Goal: Transaction & Acquisition: Purchase product/service

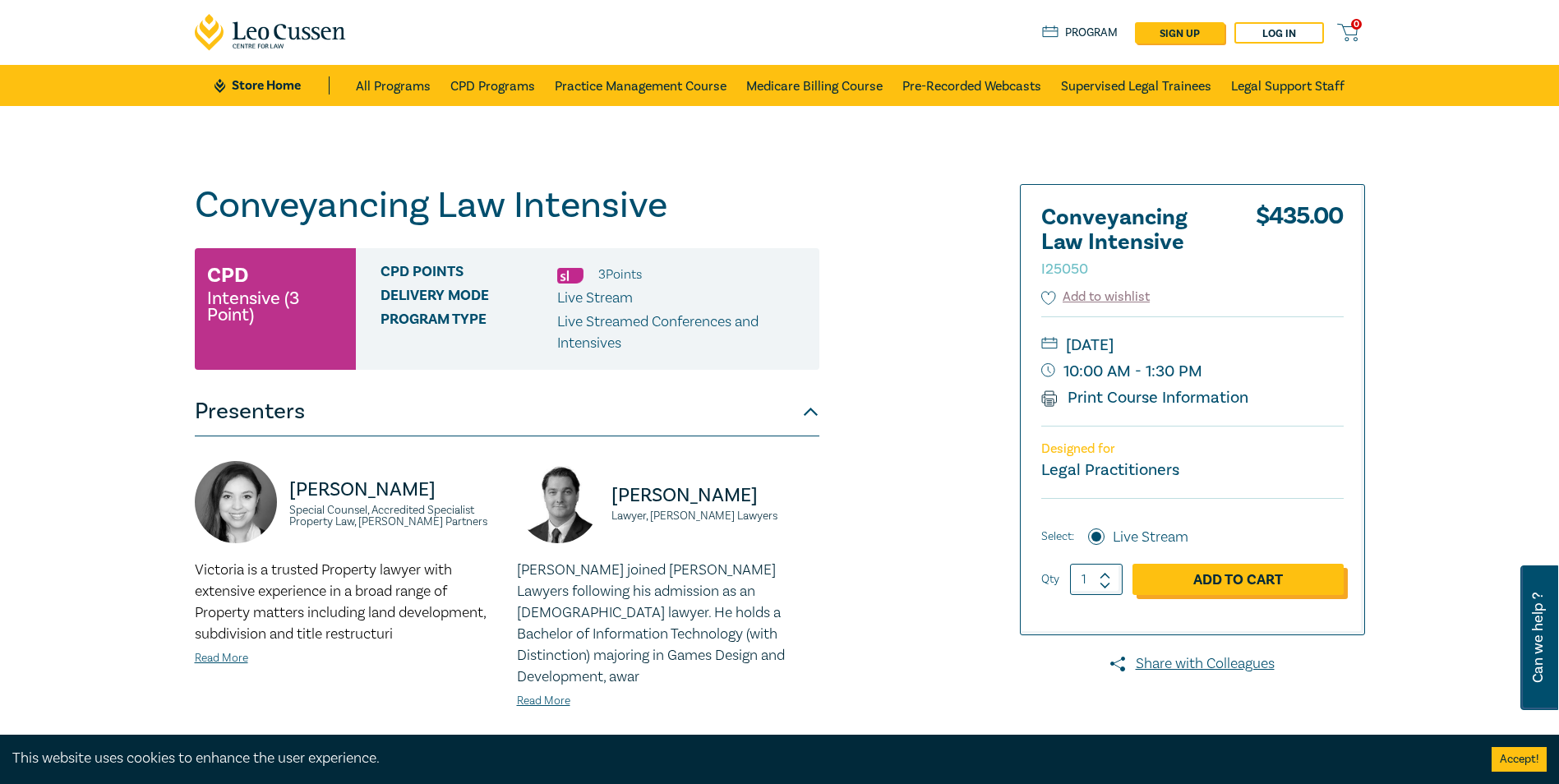
click at [1256, 581] on link "Add to Cart" at bounding box center [1238, 579] width 212 height 32
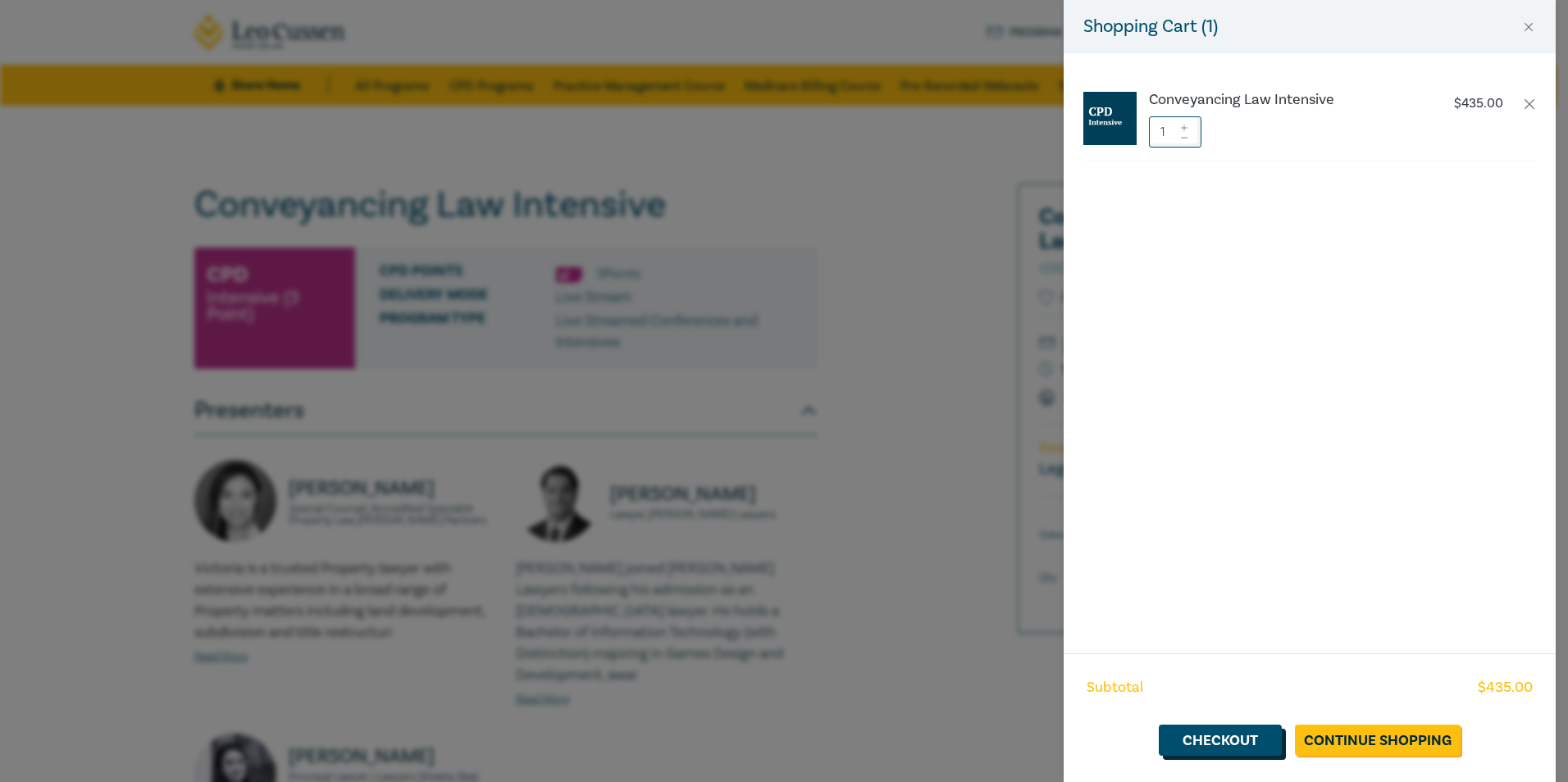
drag, startPoint x: 1210, startPoint y: 736, endPoint x: 1216, endPoint y: 722, distance: 15.2
click at [1210, 736] on link "Checkout" at bounding box center [1220, 740] width 123 height 32
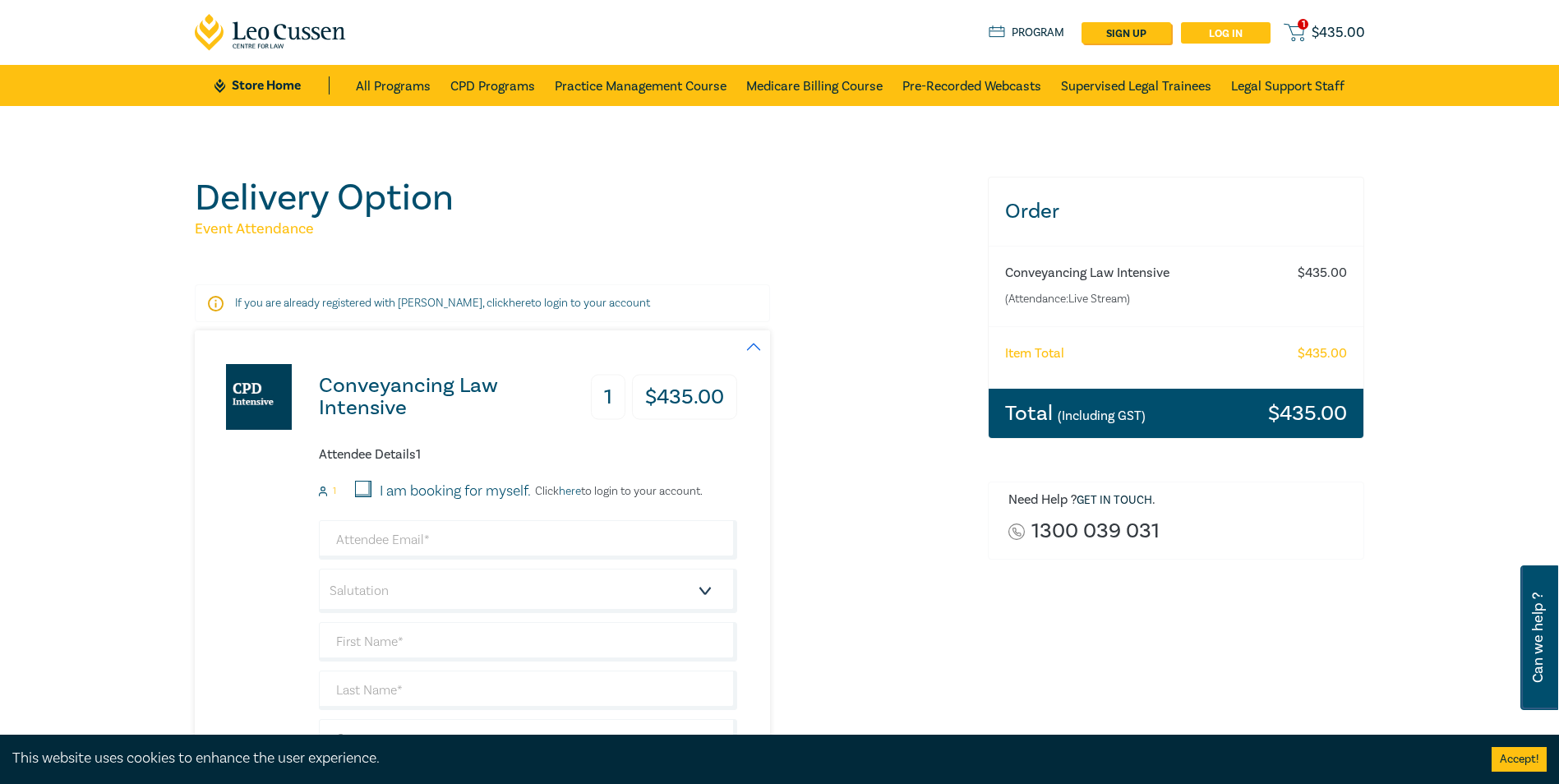
click at [1238, 32] on link "Log in" at bounding box center [1225, 33] width 90 height 22
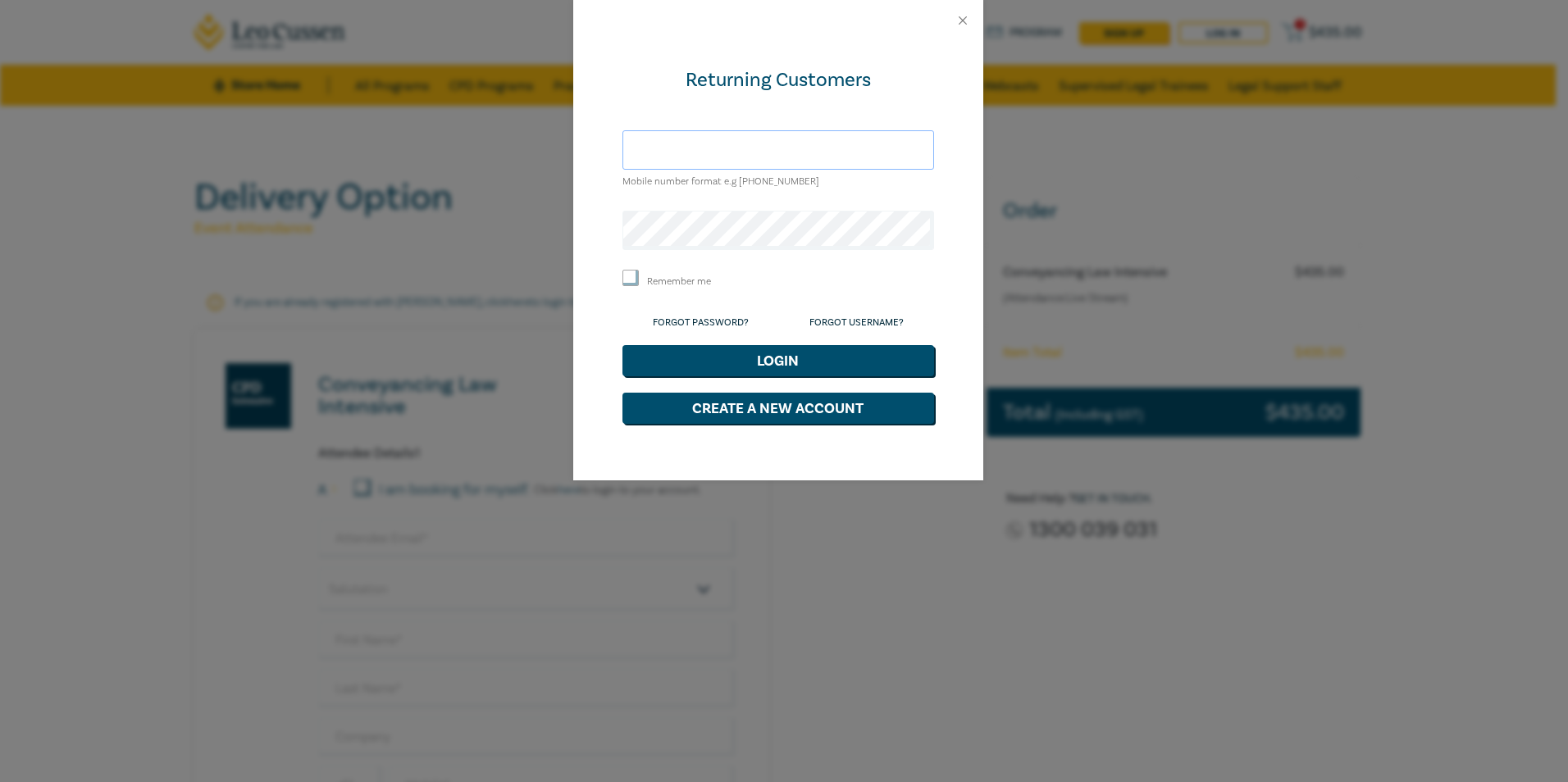
click at [754, 155] on input "text" at bounding box center [778, 151] width 311 height 40
click at [738, 154] on input "text" at bounding box center [778, 151] width 311 height 40
click at [623, 345] on button "Login" at bounding box center [778, 361] width 311 height 32
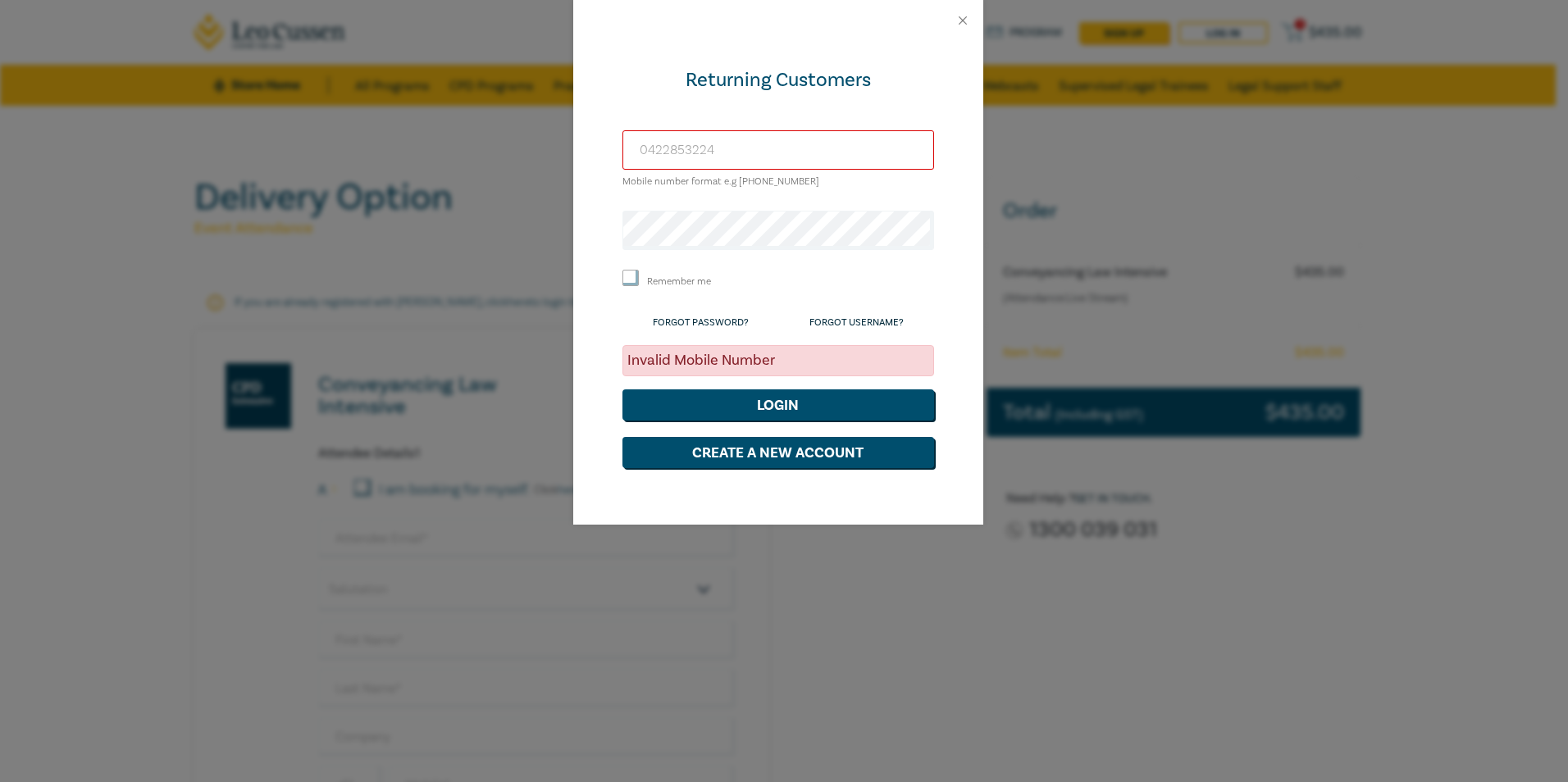
click at [738, 154] on input "0422853224" at bounding box center [778, 151] width 311 height 40
drag, startPoint x: 771, startPoint y: 144, endPoint x: 295, endPoint y: 151, distance: 476.1
click at [300, 151] on div "Returning Customers [PHONE_NUMBER] Mobile number format e.g [PHONE_NUMBER] Reme…" at bounding box center [784, 391] width 1568 height 782
type input "[PHONE_NUMBER]"
click at [786, 412] on button "Login" at bounding box center [778, 405] width 311 height 32
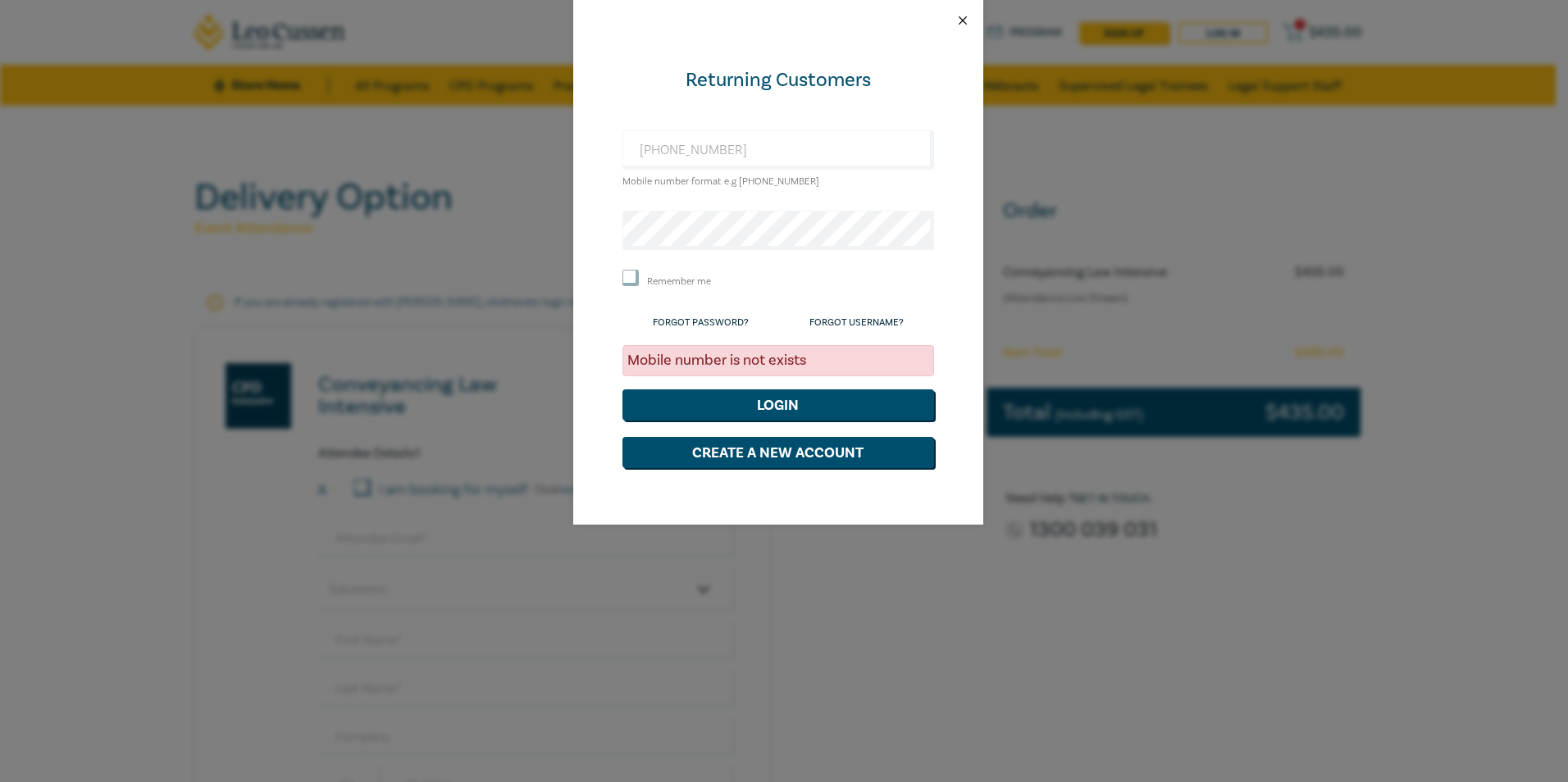
click at [964, 21] on button "Close" at bounding box center [963, 21] width 14 height 14
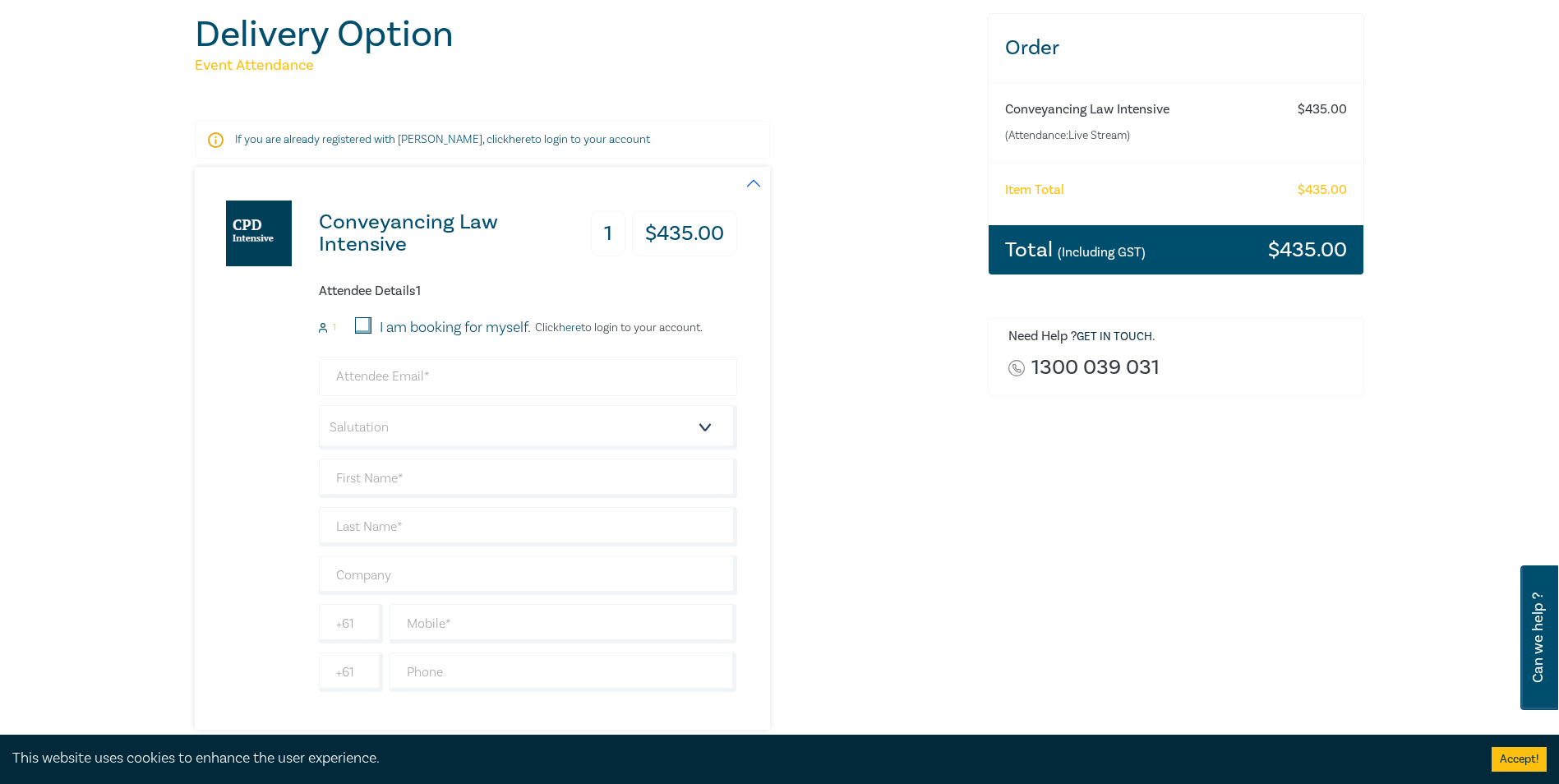
scroll to position [165, 0]
click at [357, 330] on input "I am booking for myself." at bounding box center [364, 325] width 16 height 16
checkbox input "true"
drag, startPoint x: 442, startPoint y: 376, endPoint x: 533, endPoint y: 374, distance: 91.0
click at [443, 376] on input "email" at bounding box center [528, 376] width 419 height 40
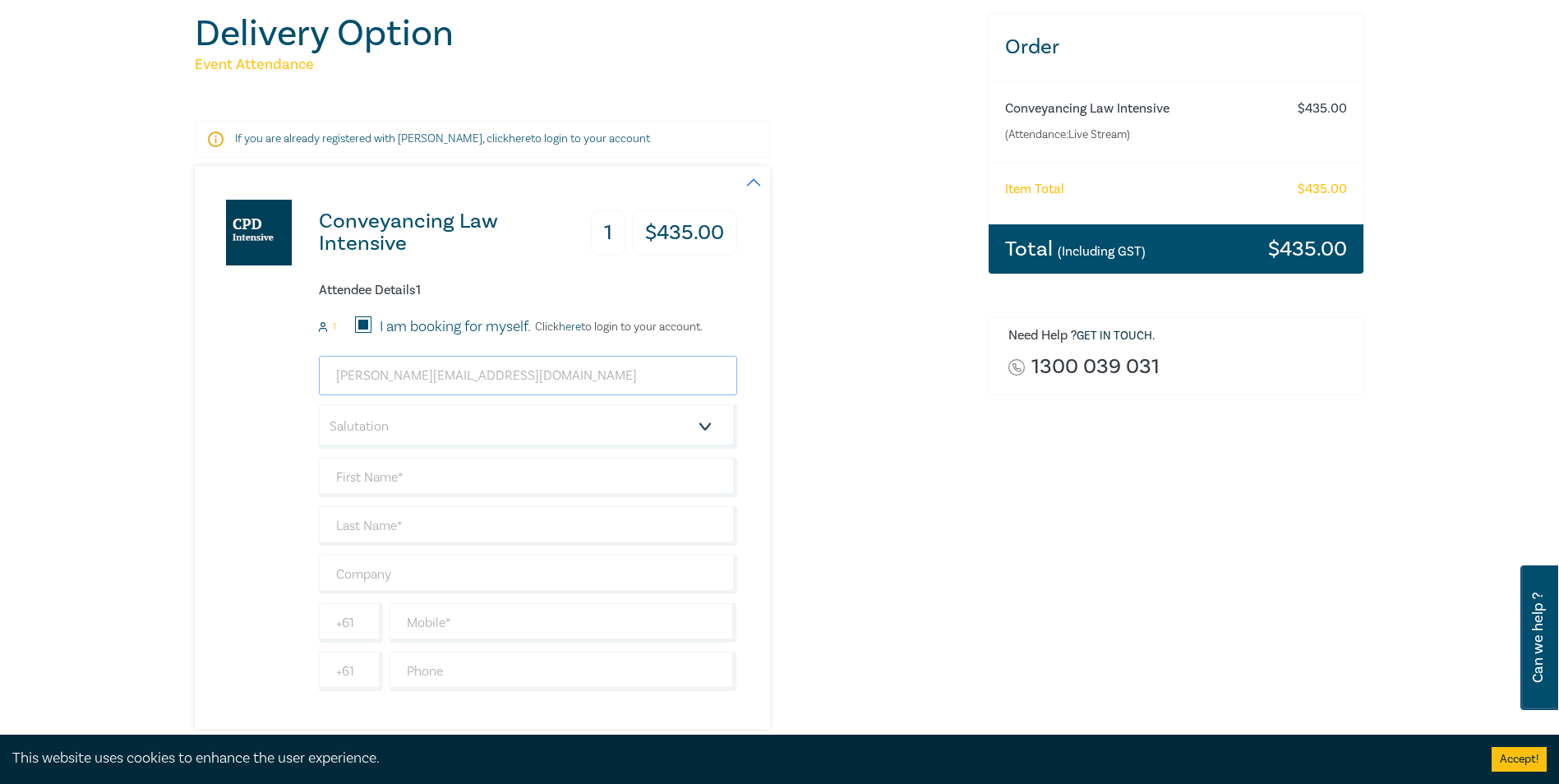
type input "[PERSON_NAME][EMAIL_ADDRESS][DOMAIN_NAME]"
click at [420, 477] on input "text" at bounding box center [528, 477] width 419 height 40
click at [421, 420] on select "Salutation Mr. Mrs. Ms. Miss Dr. Prof. Other" at bounding box center [528, 426] width 419 height 44
select select "Ms."
click at [319, 404] on select "Salutation Mr. Mrs. Ms. Miss Dr. Prof. Other" at bounding box center [528, 426] width 419 height 44
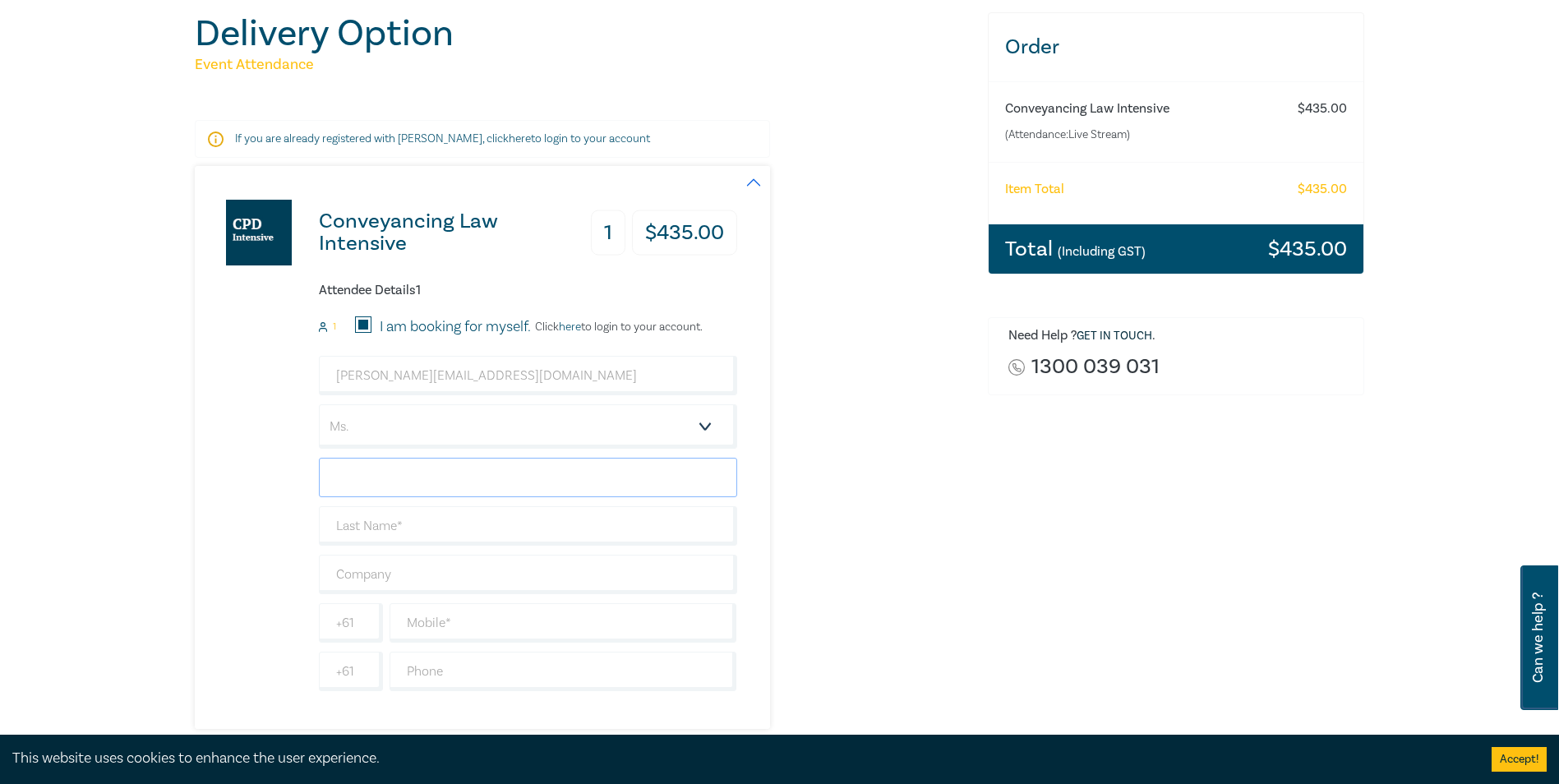
drag, startPoint x: 403, startPoint y: 469, endPoint x: 414, endPoint y: 469, distance: 11.0
click at [403, 469] on input "text" at bounding box center [528, 477] width 419 height 40
type input "[PERSON_NAME]"
type input "Wood"
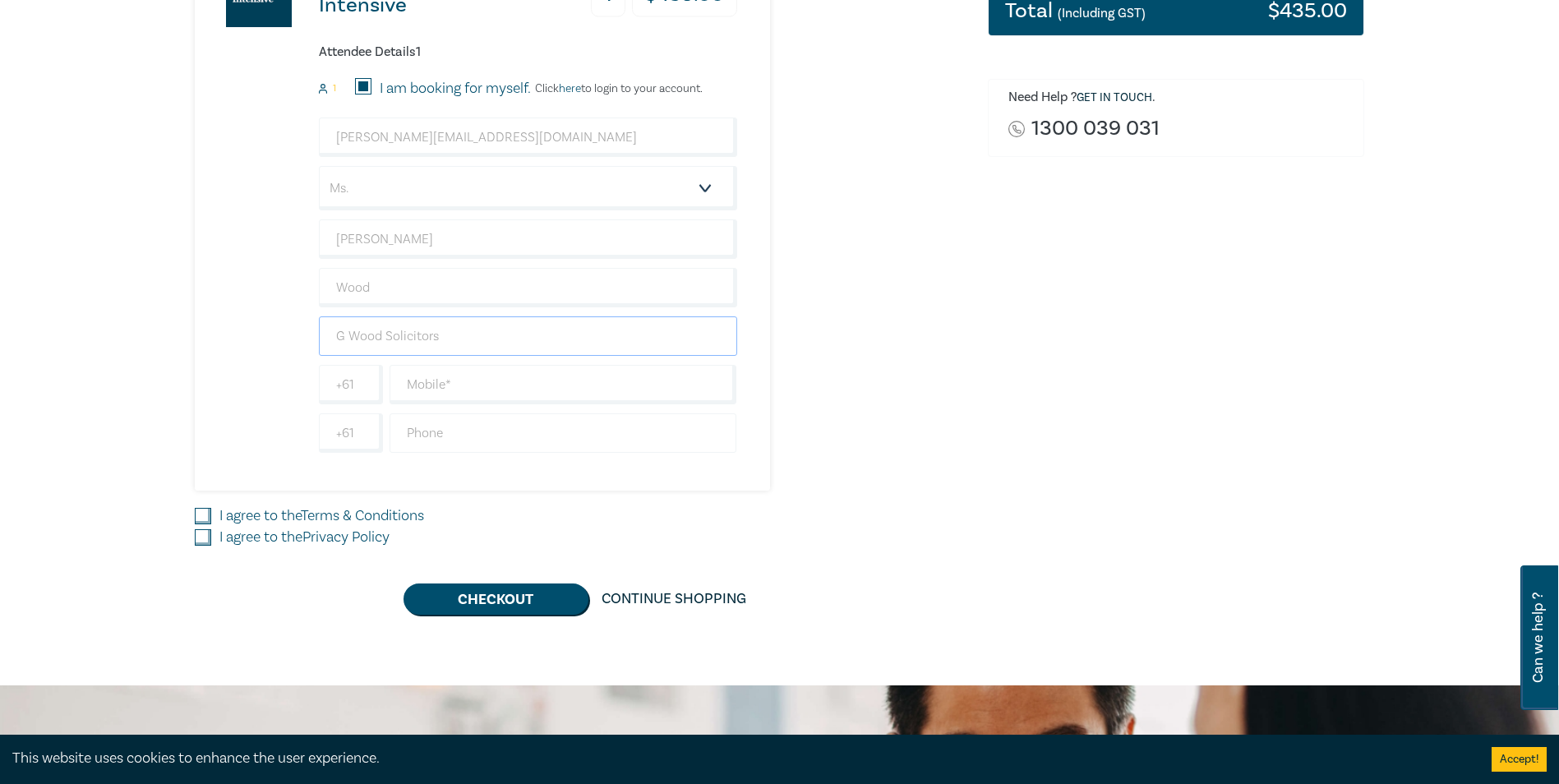
scroll to position [411, 0]
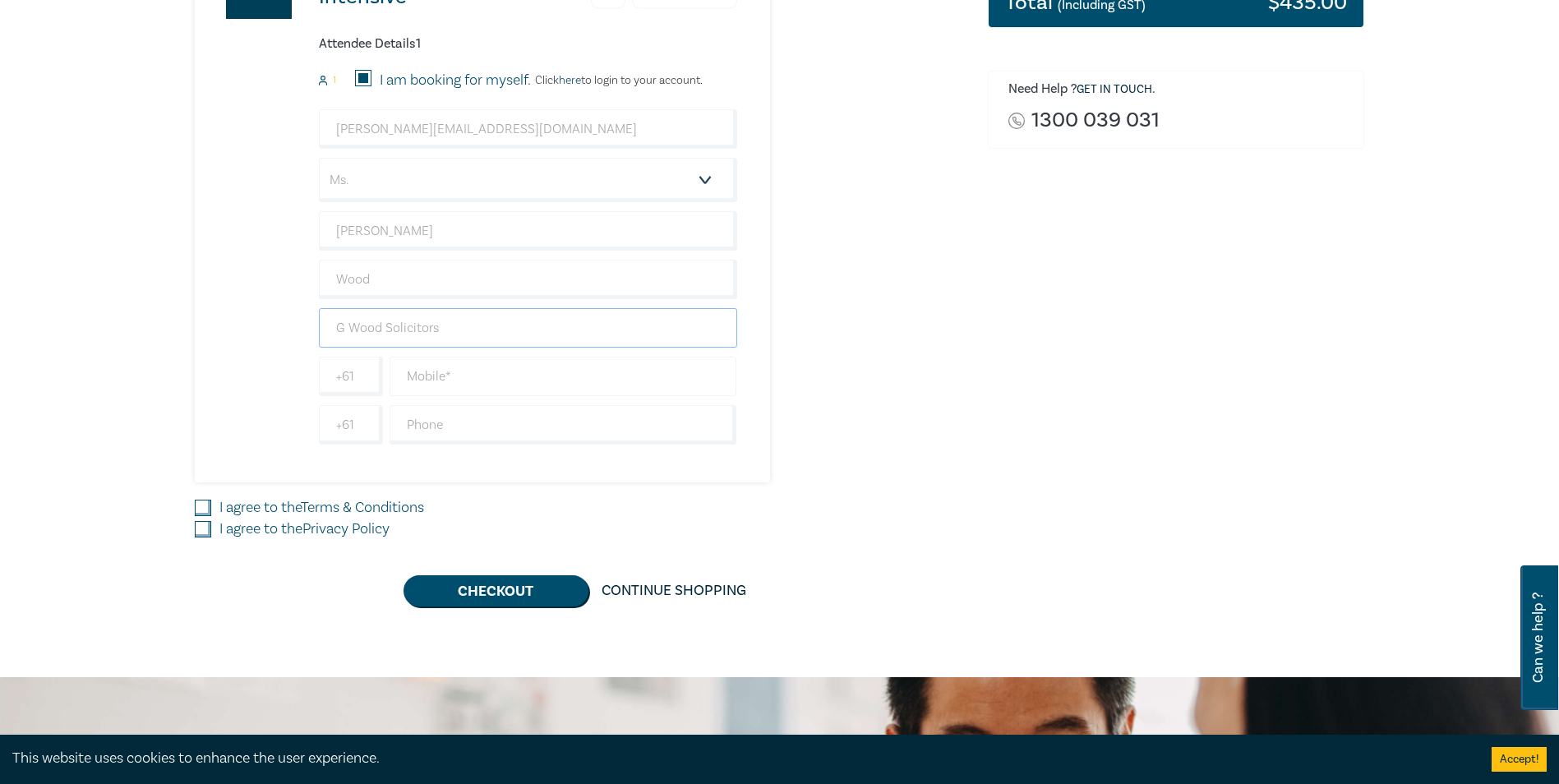
type input "G Wood Solicitors"
click at [492, 380] on input "text" at bounding box center [563, 376] width 347 height 40
click at [449, 377] on input "text" at bounding box center [563, 376] width 347 height 40
click at [469, 220] on input "[PERSON_NAME]" at bounding box center [528, 231] width 419 height 40
drag, startPoint x: 476, startPoint y: 389, endPoint x: 484, endPoint y: 381, distance: 11.3
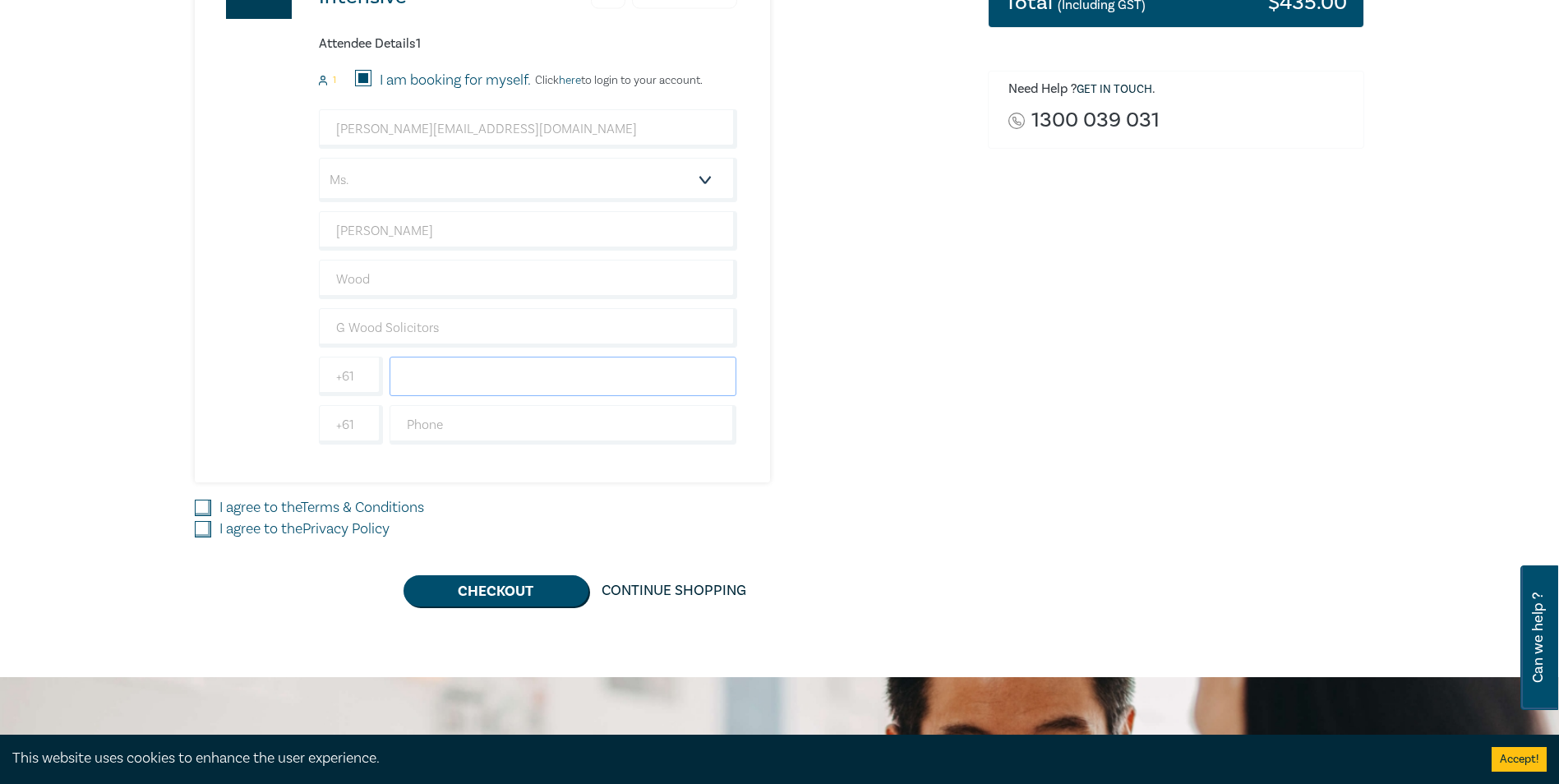
click at [477, 389] on input "text" at bounding box center [563, 376] width 347 height 40
type input "0422853224"
click at [201, 510] on input "I agree to the Terms & Conditions" at bounding box center [203, 508] width 16 height 16
checkbox input "true"
click at [203, 533] on input "I agree to the Privacy Policy" at bounding box center [203, 529] width 16 height 16
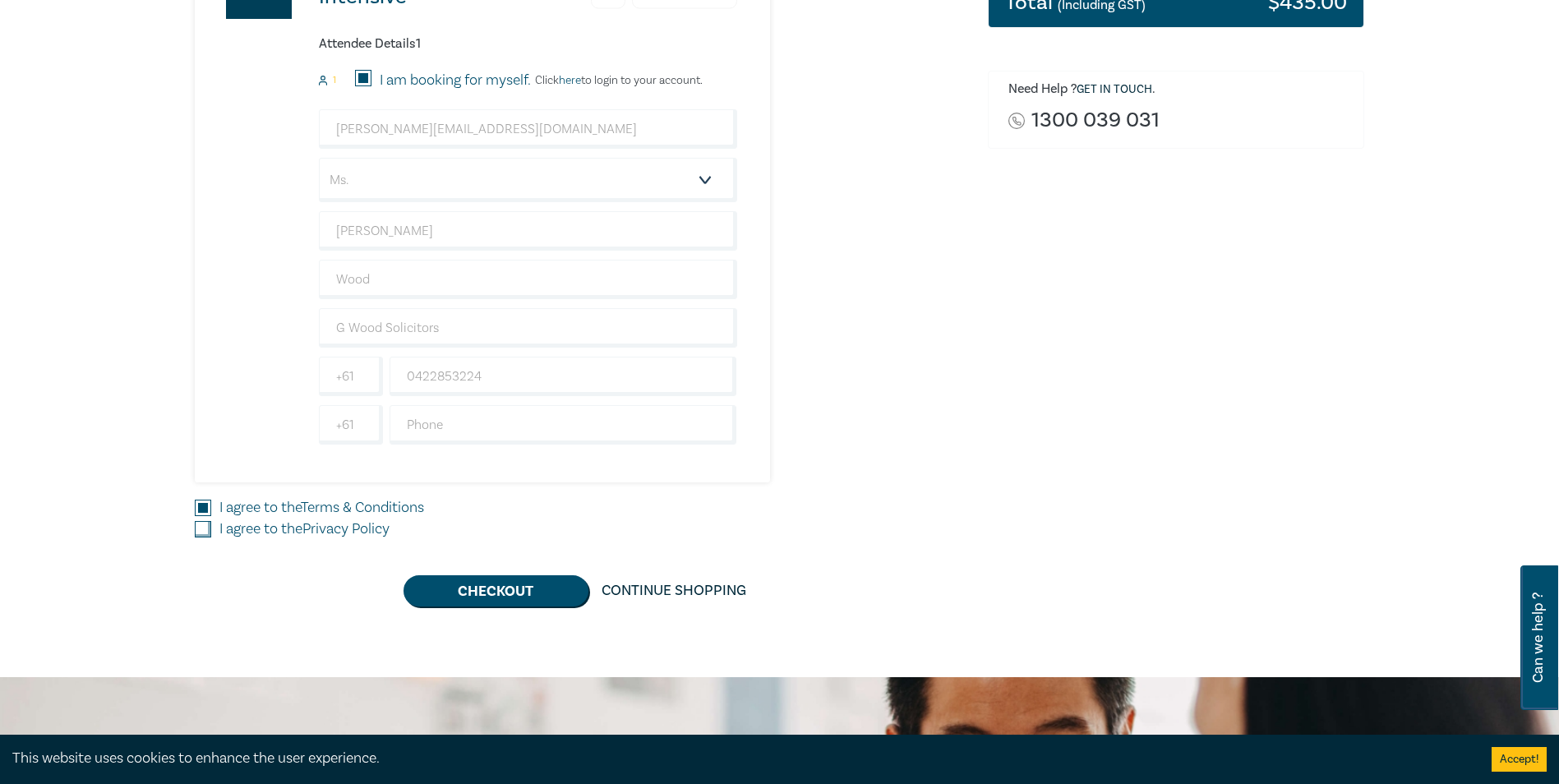
checkbox input "true"
click at [491, 591] on button "Checkout" at bounding box center [496, 590] width 184 height 32
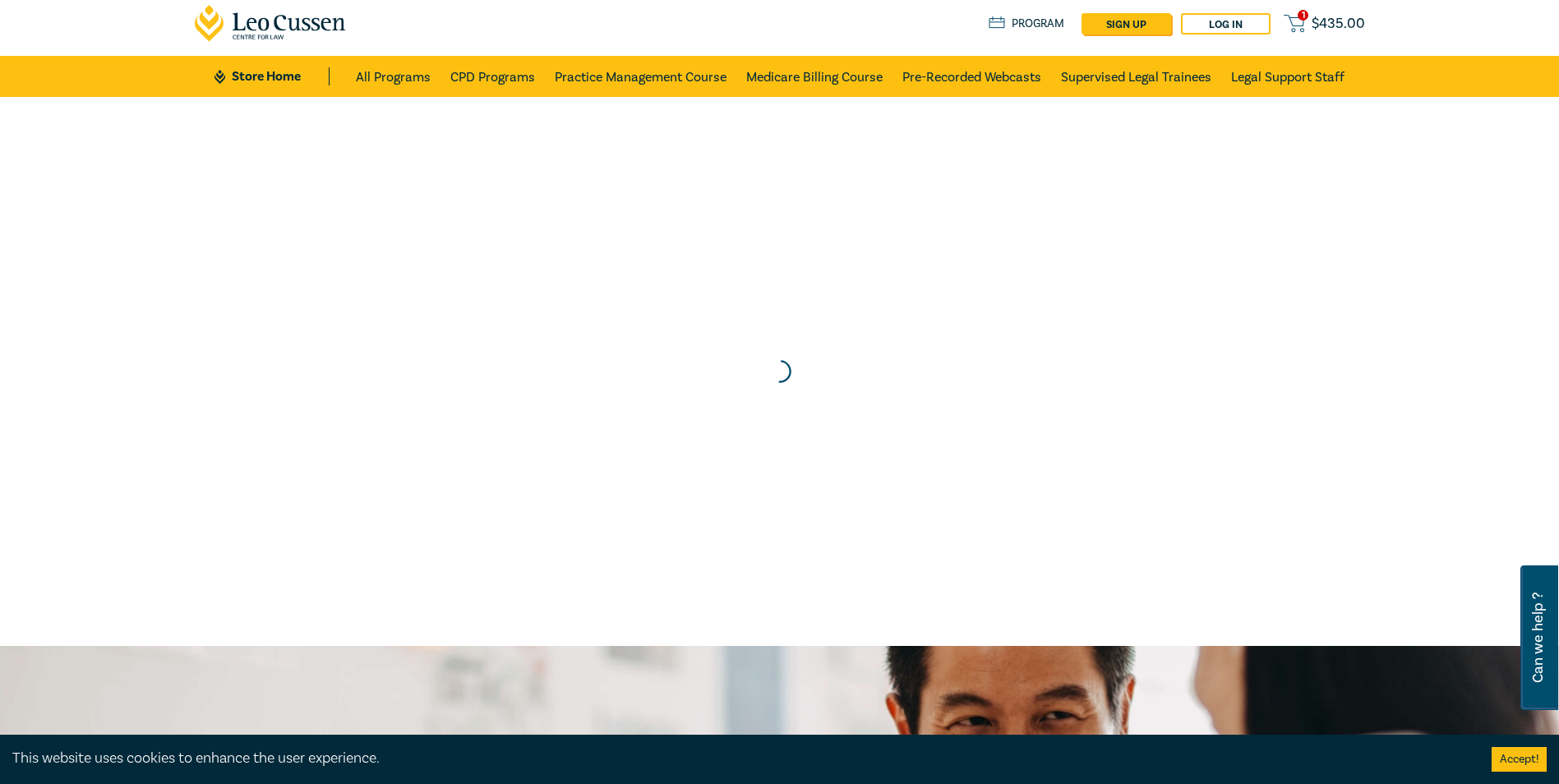
scroll to position [0, 0]
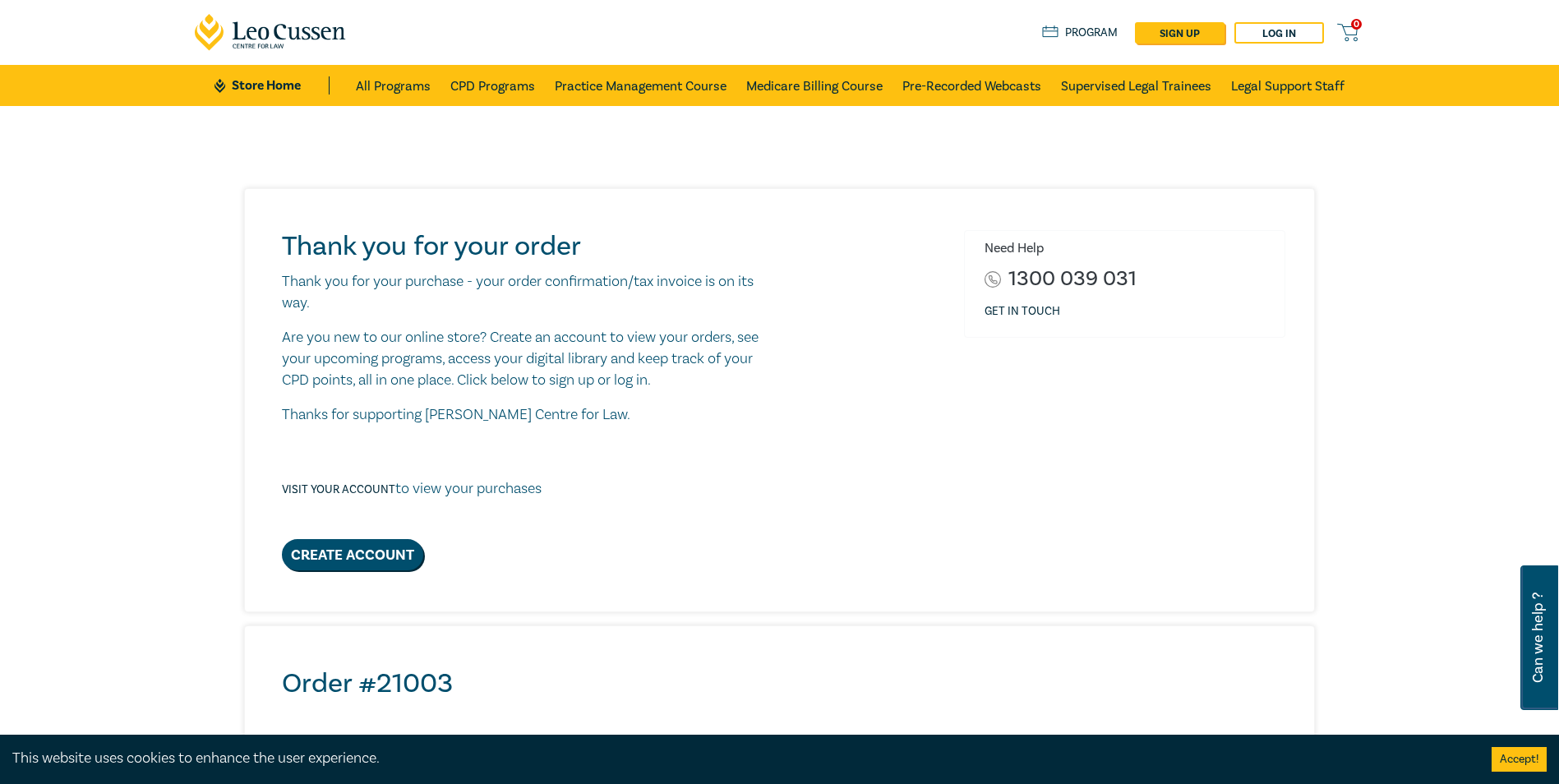
click at [508, 266] on div "Thank you for your order Thank you for your purchase - your order confirmation/…" at bounding box center [528, 399] width 512 height 339
